Goal: Task Accomplishment & Management: Manage account settings

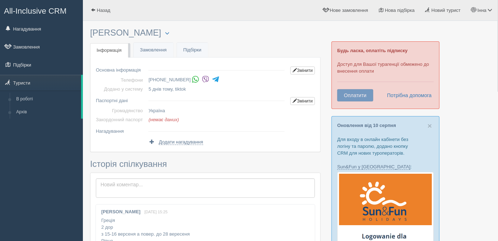
click at [275, 229] on div "[PERSON_NAME] [DATE] 15:25 Греція 2 дор з 15-16 версеня а повер. до 28 вересеня…" at bounding box center [205, 233] width 219 height 57
click at [430, 15] on link "Новий турист" at bounding box center [443, 10] width 46 height 21
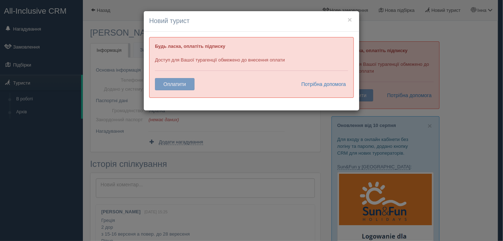
drag, startPoint x: 245, startPoint y: 139, endPoint x: 249, endPoint y: 142, distance: 4.9
click at [247, 139] on div "× Новий турист Будь ласка, оплатіть підписку Доступ для Вашої турагенції обмеже…" at bounding box center [251, 120] width 503 height 241
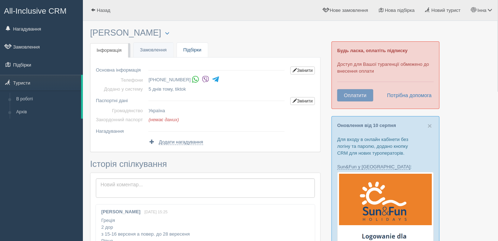
click at [188, 49] on link "Підбірки" at bounding box center [192, 50] width 31 height 15
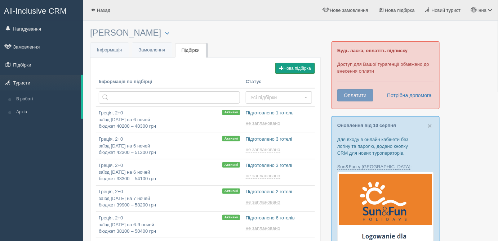
click at [302, 67] on button "Нова підбірка" at bounding box center [295, 68] width 40 height 11
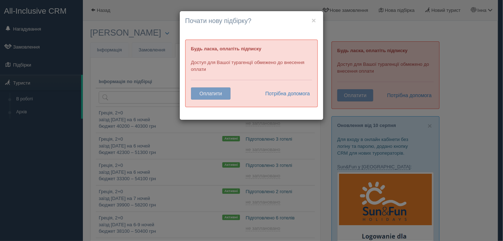
click at [316, 21] on h4 "Почати нову підбірку?" at bounding box center [251, 21] width 133 height 9
click at [315, 20] on button "×" at bounding box center [314, 21] width 4 height 8
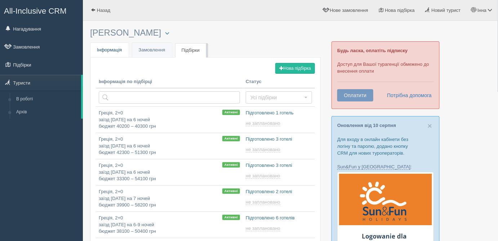
click at [108, 51] on span "Інформація" at bounding box center [109, 49] width 25 height 5
